Goal: Information Seeking & Learning: Learn about a topic

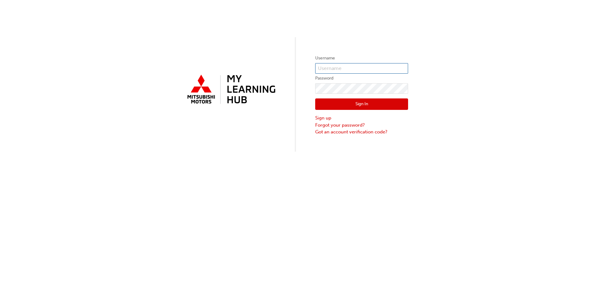
type input "0005567981"
click at [359, 101] on button "Sign In" at bounding box center [361, 104] width 93 height 12
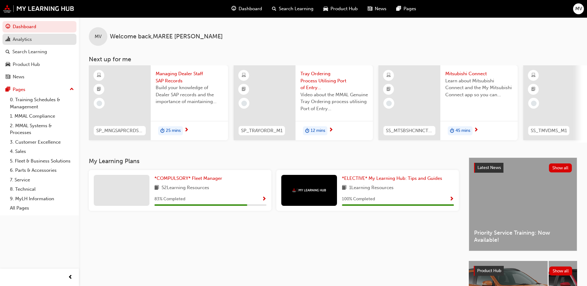
click at [24, 39] on div "Analytics" at bounding box center [22, 39] width 19 height 7
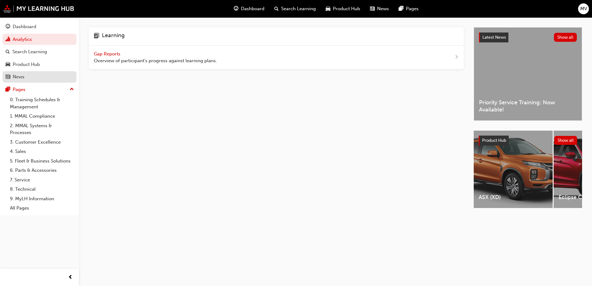
click at [18, 76] on div "News" at bounding box center [19, 76] width 12 height 7
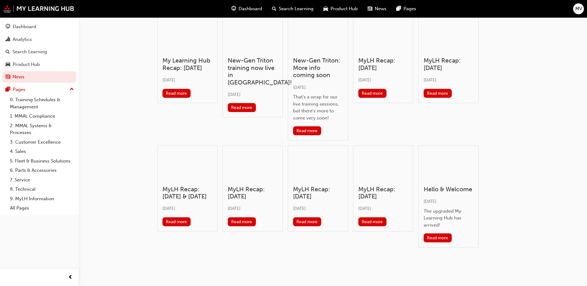
scroll to position [129, 0]
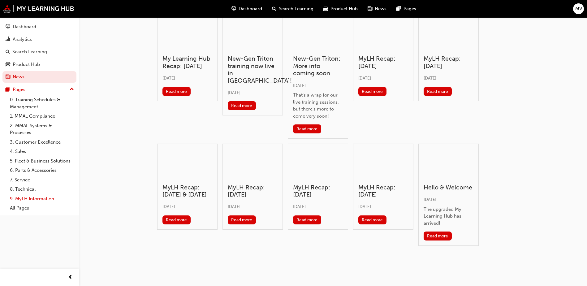
click at [33, 199] on link "9. MyLH Information" at bounding box center [41, 199] width 69 height 10
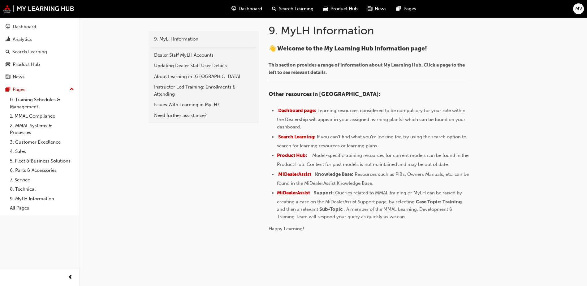
scroll to position [136, 0]
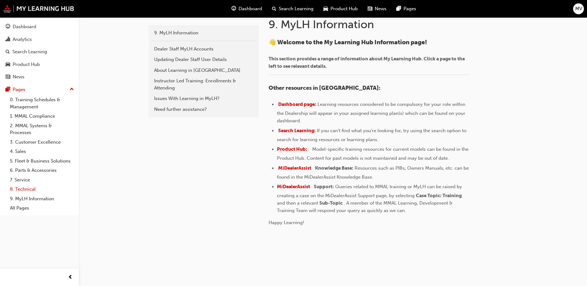
click at [26, 185] on link "8. Technical" at bounding box center [41, 189] width 69 height 10
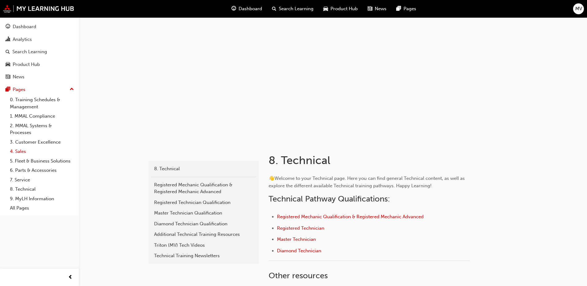
click at [19, 152] on link "4. Sales" at bounding box center [41, 152] width 69 height 10
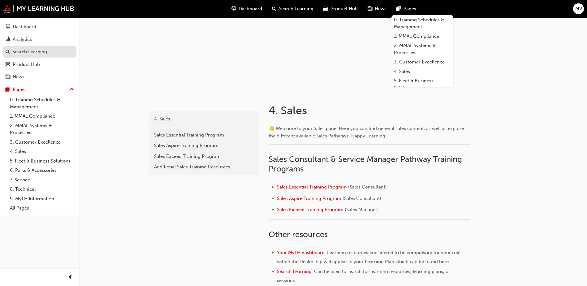
scroll to position [31, 0]
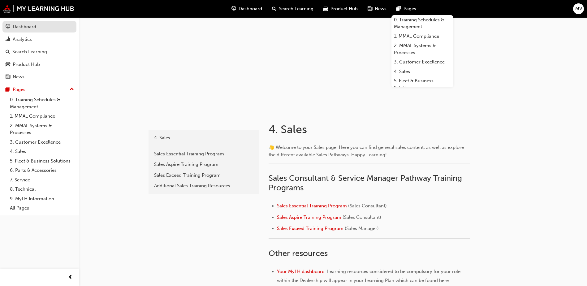
click at [24, 23] on div "Dashboard" at bounding box center [40, 27] width 68 height 8
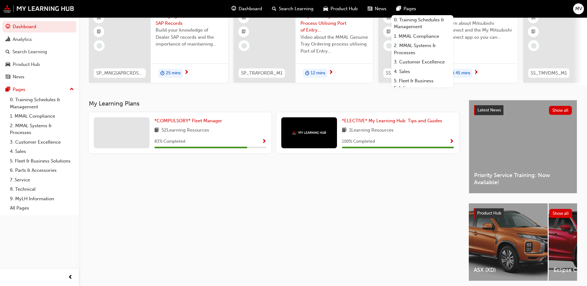
scroll to position [84, 0]
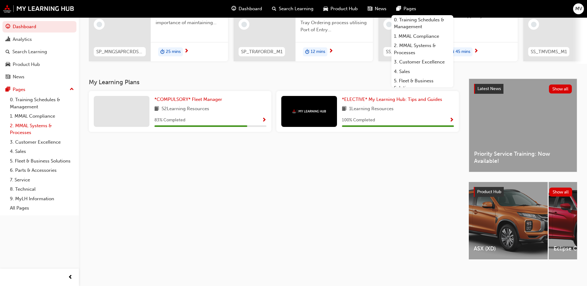
click at [37, 127] on link "2. MMAL Systems & Processes" at bounding box center [41, 129] width 69 height 16
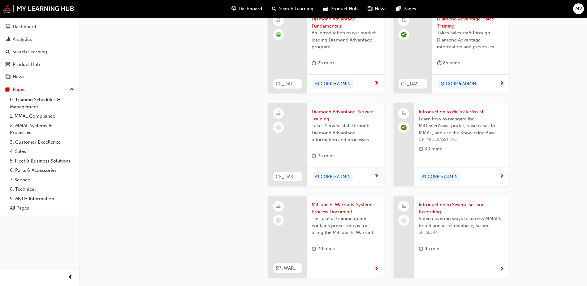
scroll to position [384, 0]
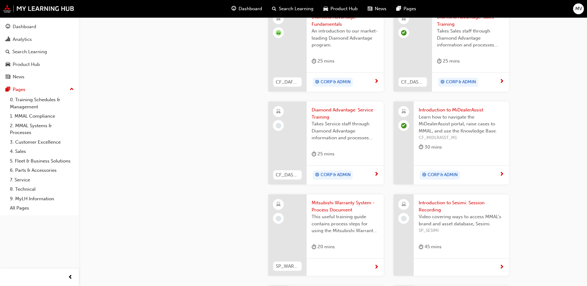
click at [279, 8] on span "Search Learning" at bounding box center [296, 8] width 35 height 7
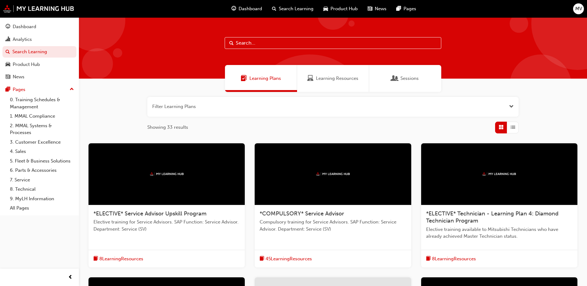
click at [253, 41] on input "text" at bounding box center [333, 43] width 217 height 12
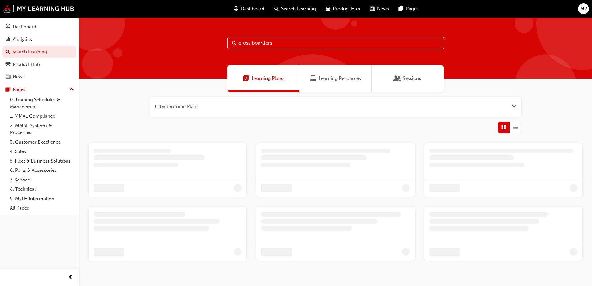
type input "cross boarders"
click at [277, 42] on input "cross boarders" at bounding box center [335, 43] width 217 height 12
click at [233, 44] on span "Search" at bounding box center [234, 43] width 4 height 7
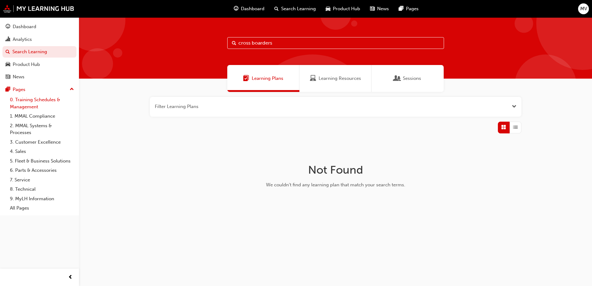
click at [27, 99] on link "0. Training Schedules & Management" at bounding box center [41, 103] width 69 height 16
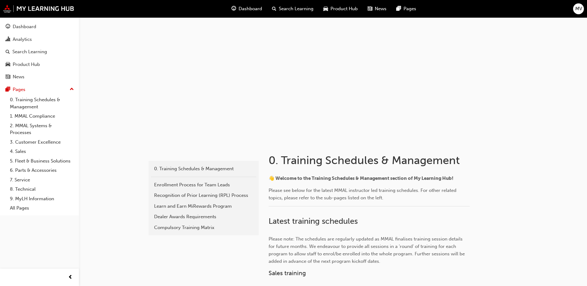
click at [345, 8] on span "Product Hub" at bounding box center [343, 8] width 27 height 7
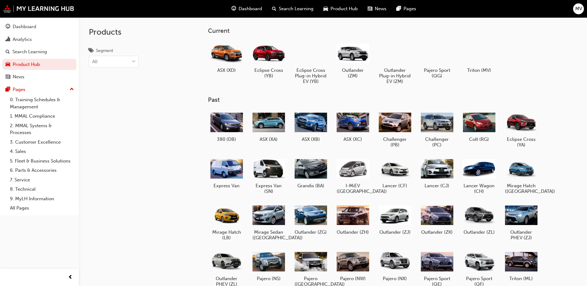
click at [166, 123] on div "Products Segment All" at bounding box center [129, 160] width 101 height 286
